Goal: Find specific page/section: Find specific page/section

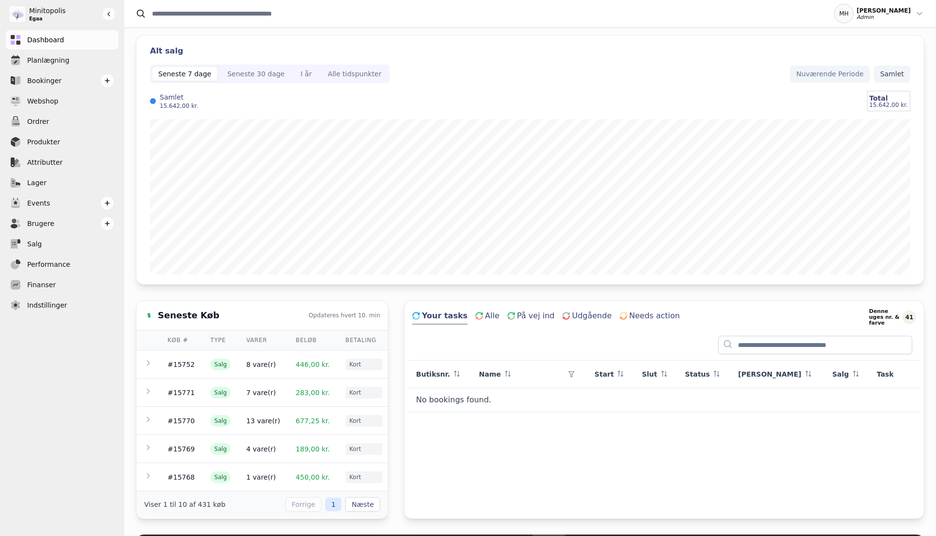
click at [902, 78] on span "Samlet" at bounding box center [892, 74] width 24 height 10
click at [879, 71] on span "Efter Datakilde" at bounding box center [878, 74] width 51 height 10
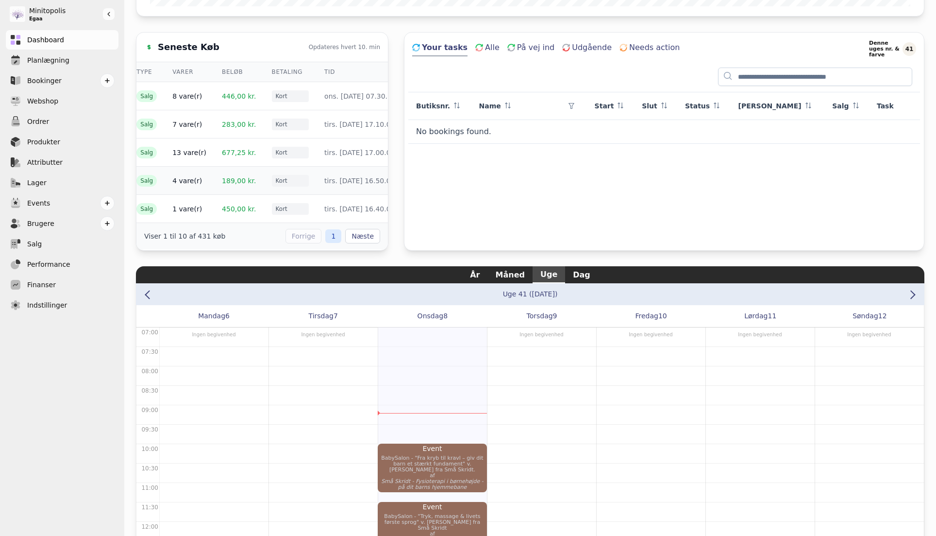
scroll to position [0, 84]
click at [395, 184] on div "Seneste Køb Opdateres hvert 10. min Køb # Type Varer Beløb Betaling Tid #15752 …" at bounding box center [530, 141] width 788 height 218
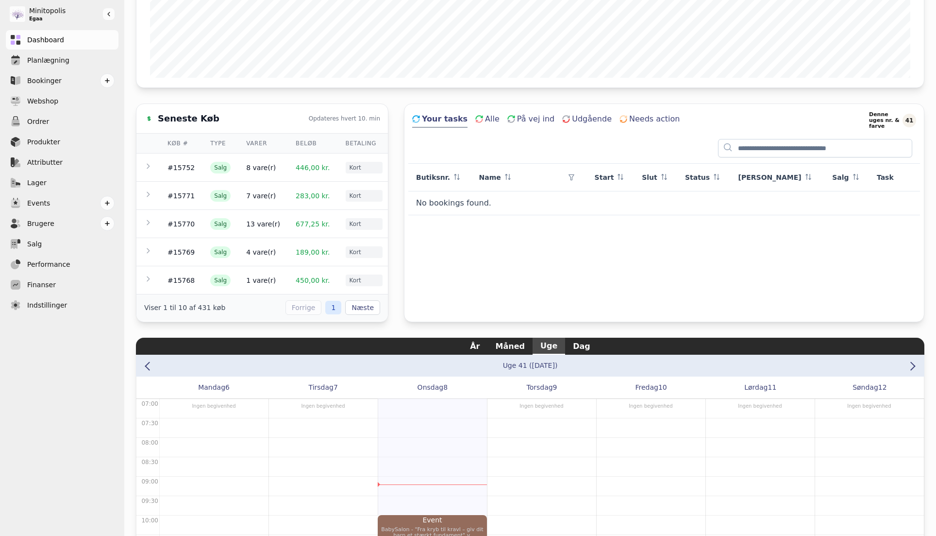
scroll to position [0, 0]
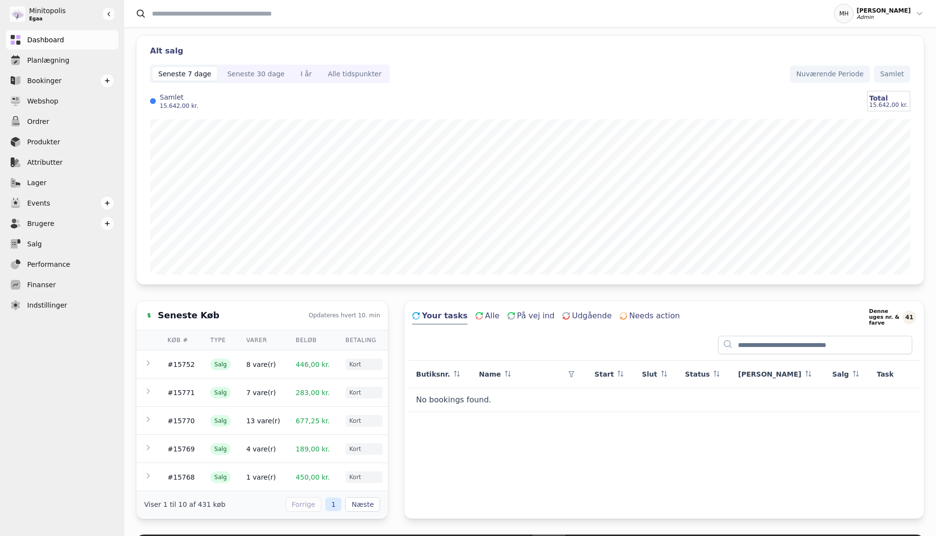
click at [227, 11] on input "Search" at bounding box center [480, 14] width 688 height 16
paste input "**********"
type input "**********"
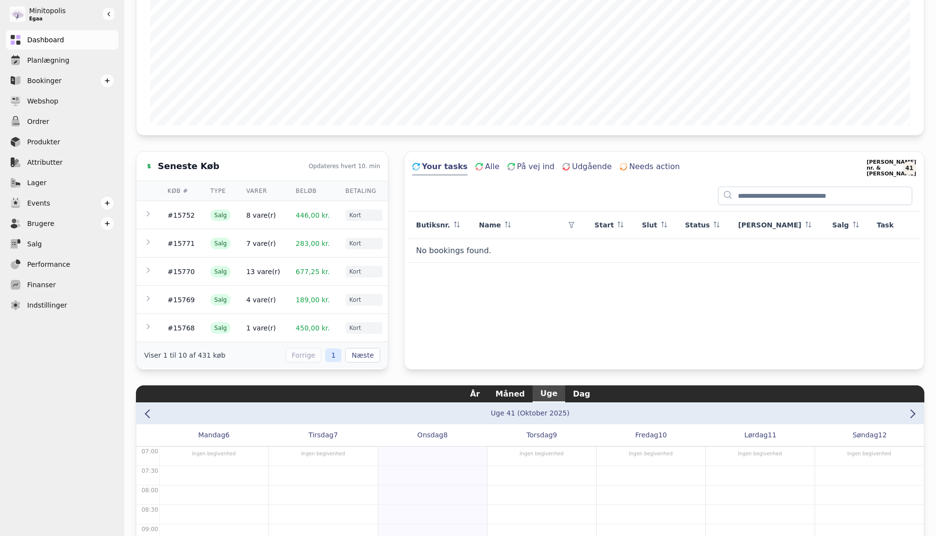
click at [396, 139] on div "Alt salg Seneste 7 dage Seneste 30 dage I år Alle tidspunkter Nuværende Periode…" at bounding box center [530, 281] width 788 height 790
click at [288, 216] on td "446,00 kr." at bounding box center [313, 215] width 50 height 28
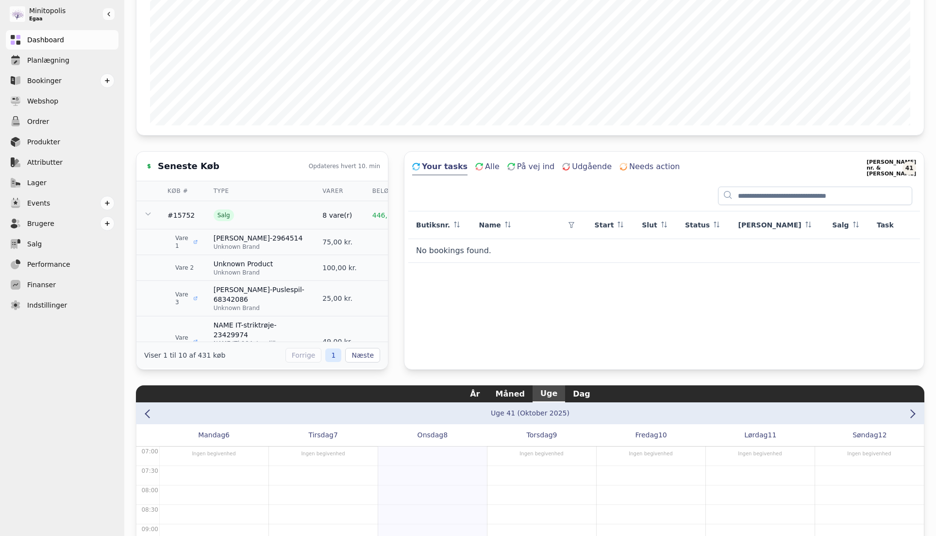
click at [276, 216] on td "Salg" at bounding box center [260, 215] width 109 height 28
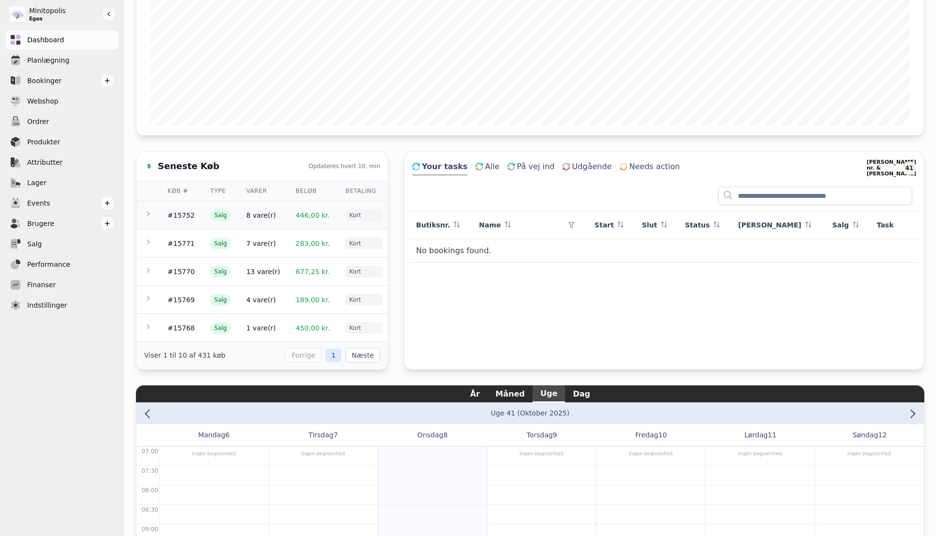
click at [296, 208] on td "446,00 kr." at bounding box center [313, 215] width 50 height 28
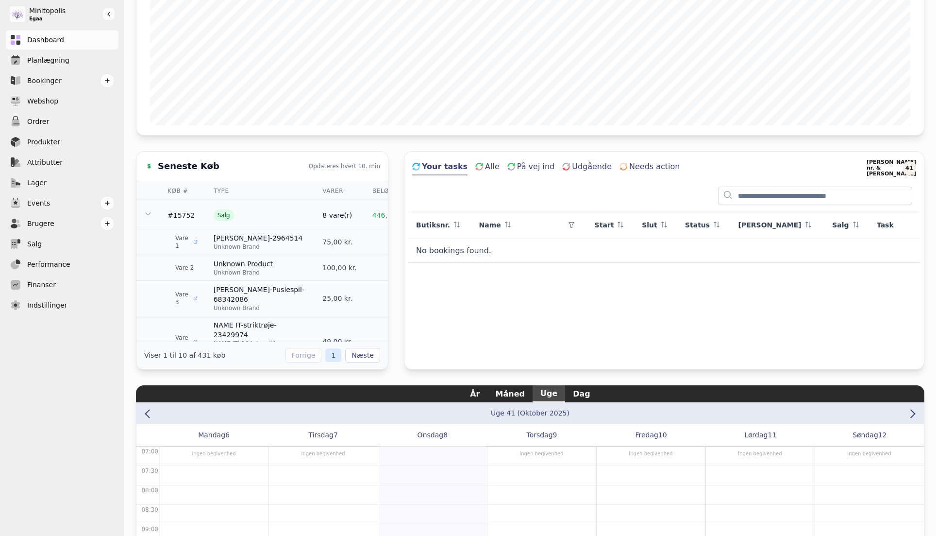
click at [235, 209] on td "Salg" at bounding box center [260, 215] width 109 height 28
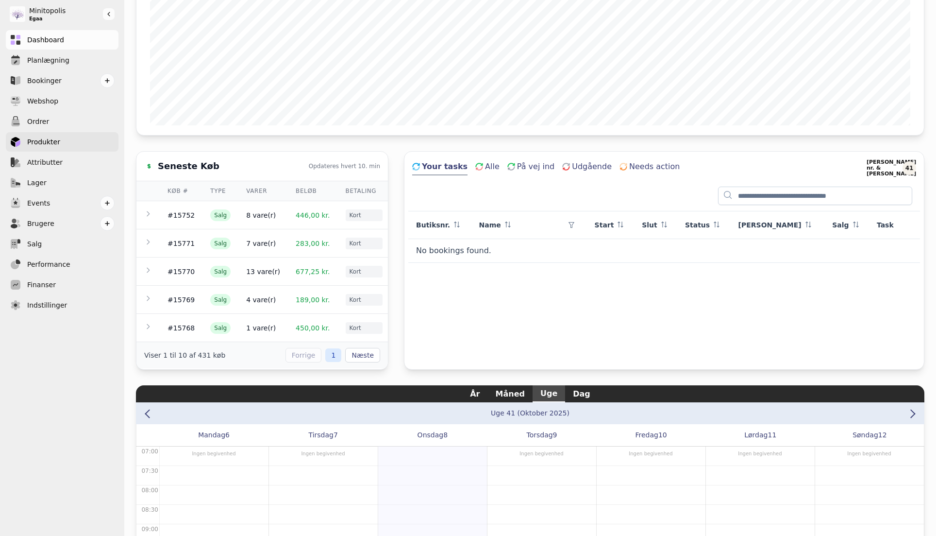
click at [60, 145] on link "Produkter" at bounding box center [62, 141] width 113 height 19
